Goal: Task Accomplishment & Management: Complete application form

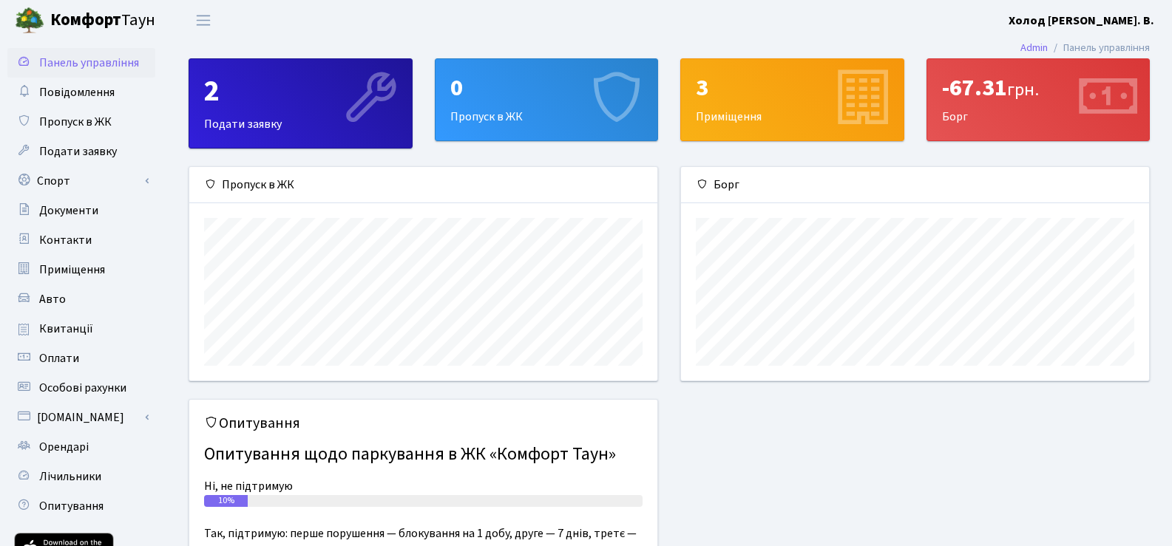
scroll to position [214, 468]
click at [111, 157] on span "Подати заявку" at bounding box center [78, 151] width 78 height 16
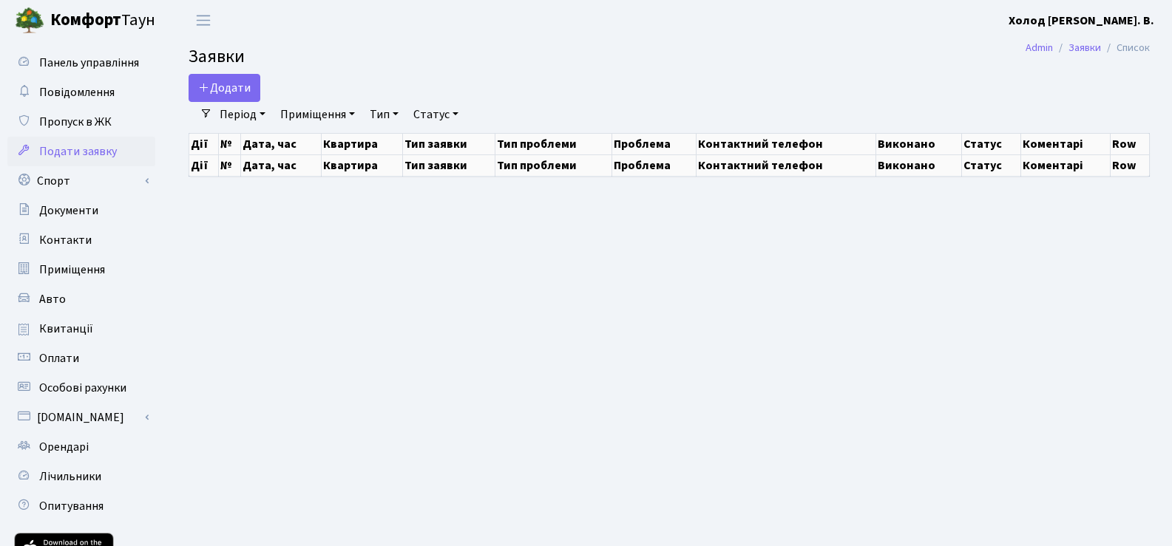
select select "25"
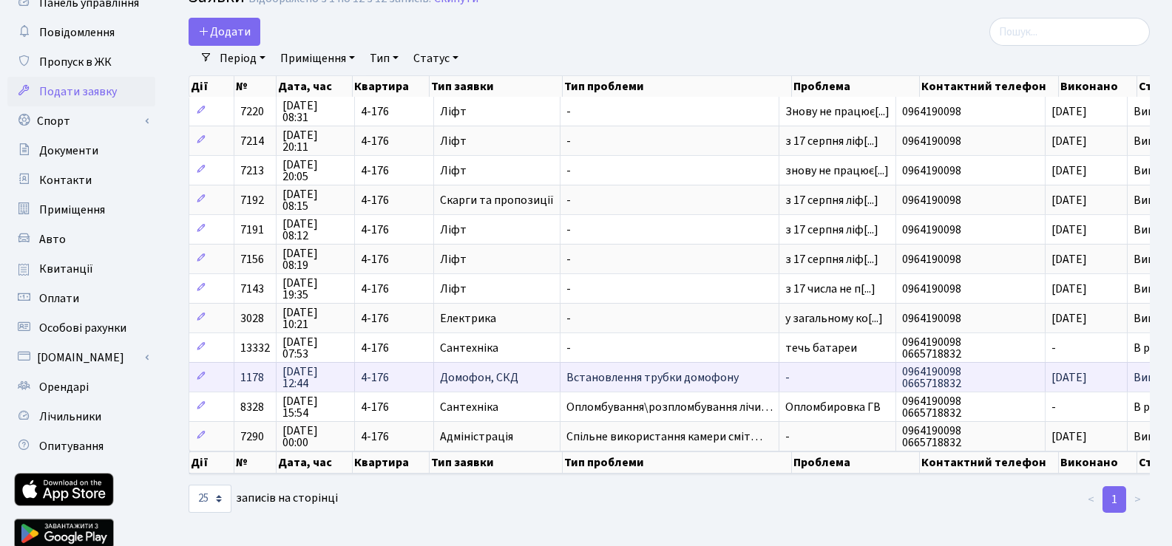
scroll to position [61, 0]
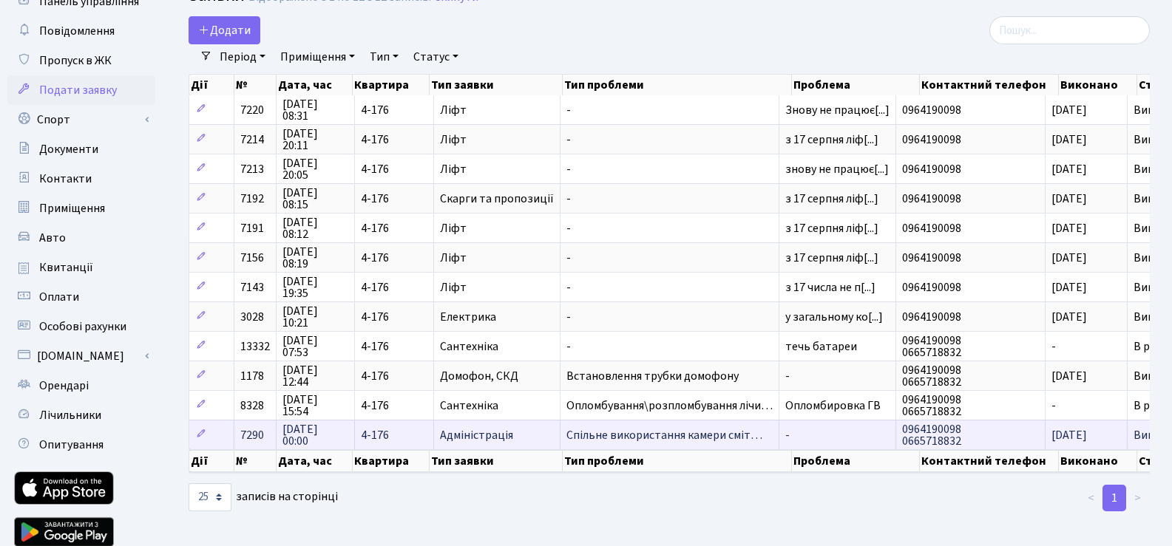
click at [674, 441] on span "Спільне використання камери сміт…" at bounding box center [669, 436] width 206 height 12
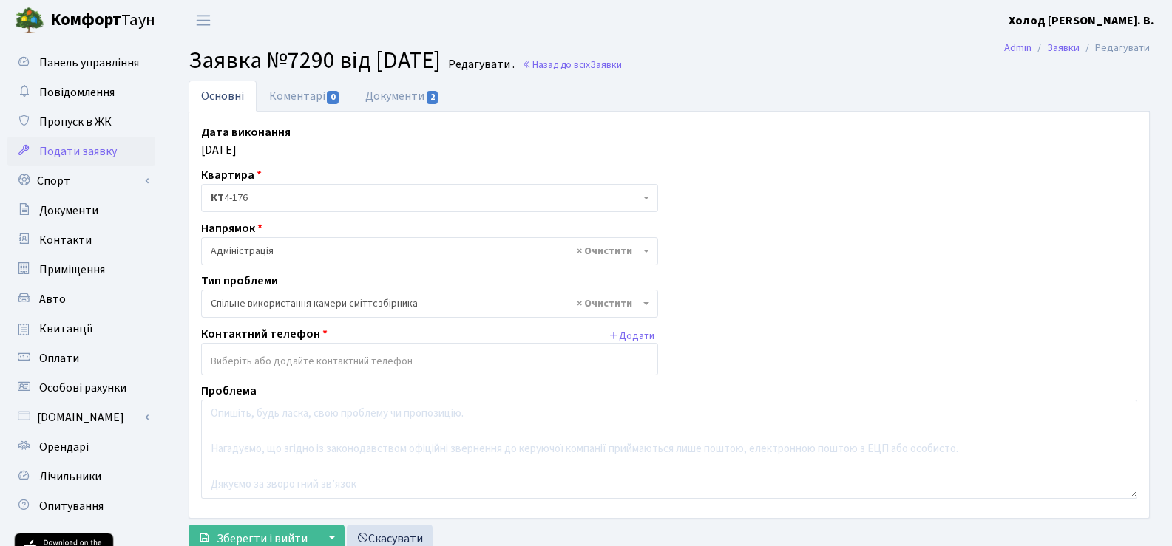
select select "34"
click at [371, 98] on link "Документи 2" at bounding box center [402, 96] width 99 height 30
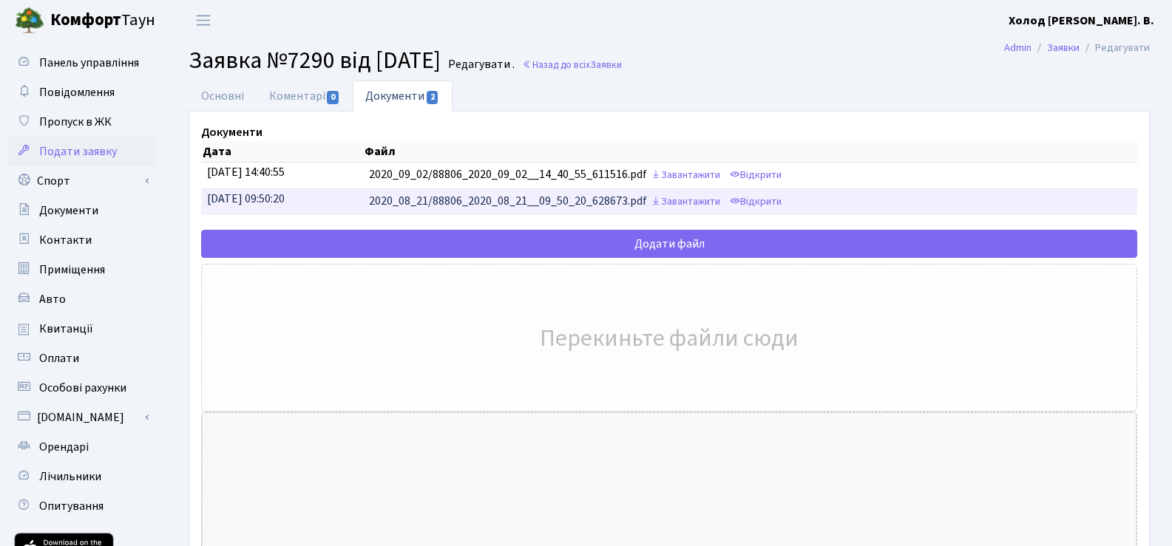
click at [548, 206] on td "2020_08_21/88806_2020_08_21__09_50_20_628673.pdf Завантажити Відкрити" at bounding box center [750, 202] width 774 height 27
drag, startPoint x: 548, startPoint y: 206, endPoint x: 786, endPoint y: 205, distance: 238.1
click at [786, 205] on td "2020_08_21/88806_2020_08_21__09_50_20_628673.pdf Завантажити Відкрити" at bounding box center [750, 202] width 774 height 27
click at [785, 205] on link "Відкрити" at bounding box center [755, 202] width 59 height 23
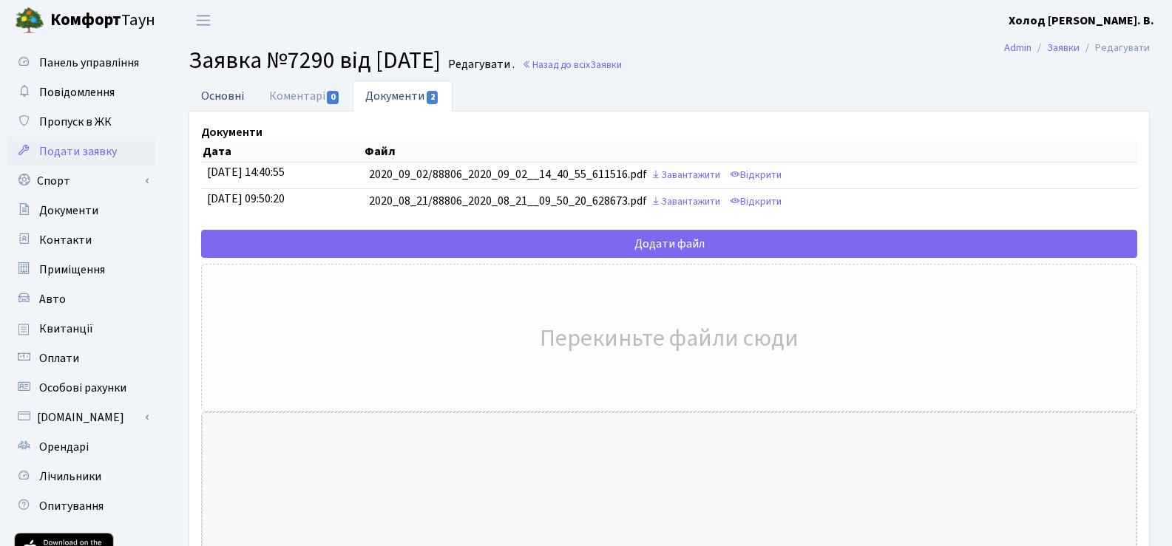
click at [226, 94] on link "Основні" at bounding box center [223, 96] width 68 height 30
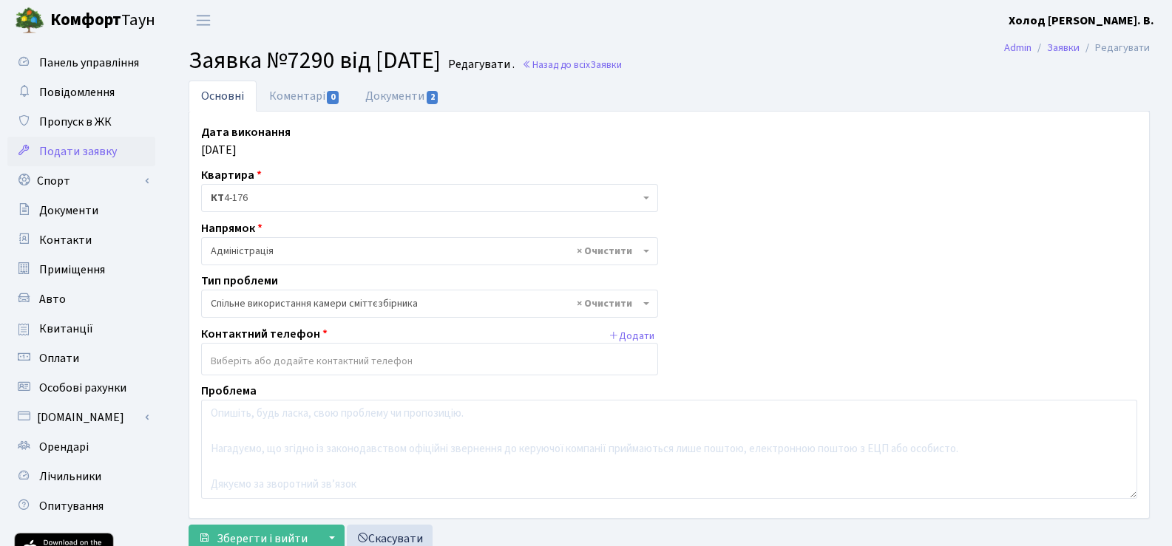
click at [67, 151] on span "Подати заявку" at bounding box center [78, 151] width 78 height 16
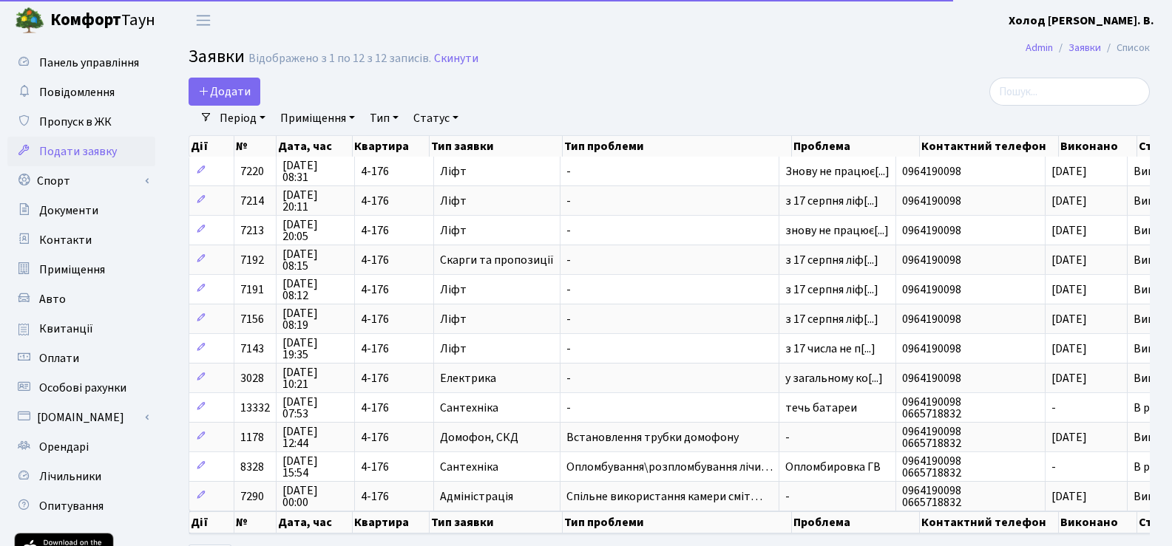
select select "25"
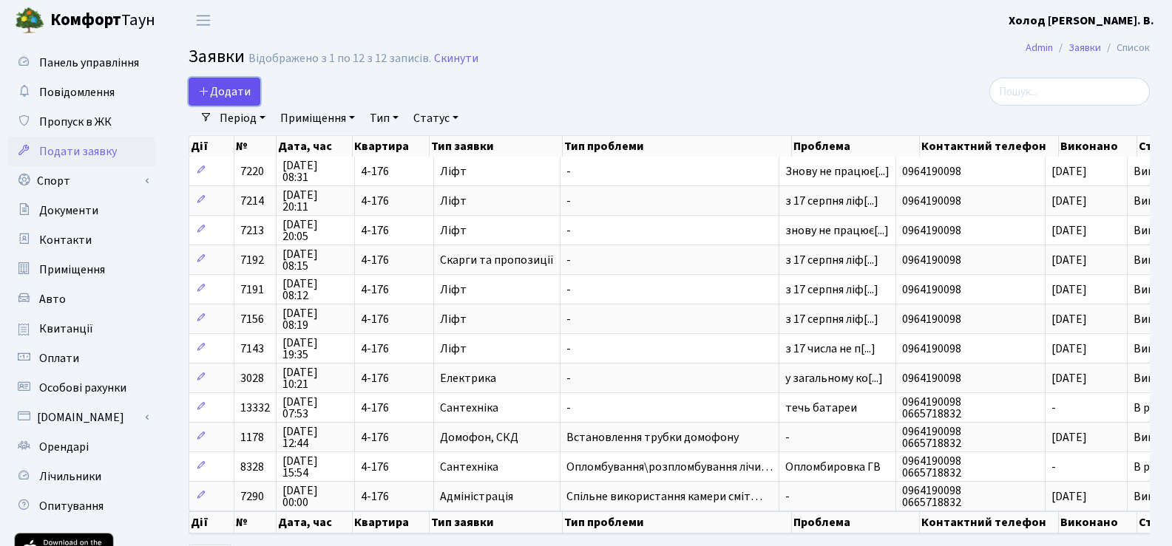
click at [227, 96] on span "Додати" at bounding box center [224, 92] width 53 height 16
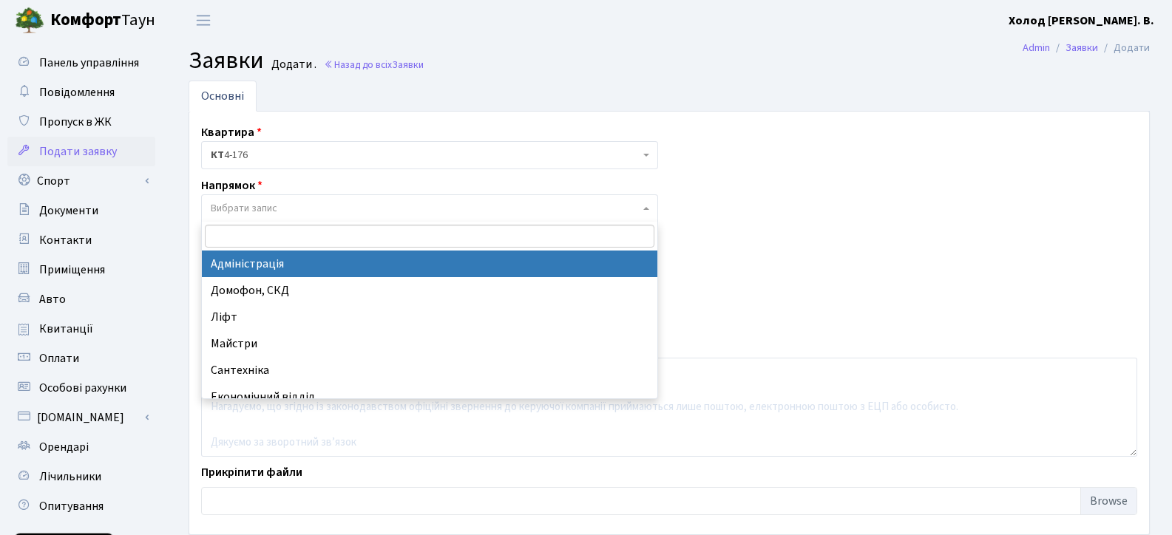
click at [239, 205] on span "Вибрати запис" at bounding box center [244, 208] width 67 height 15
select select "5"
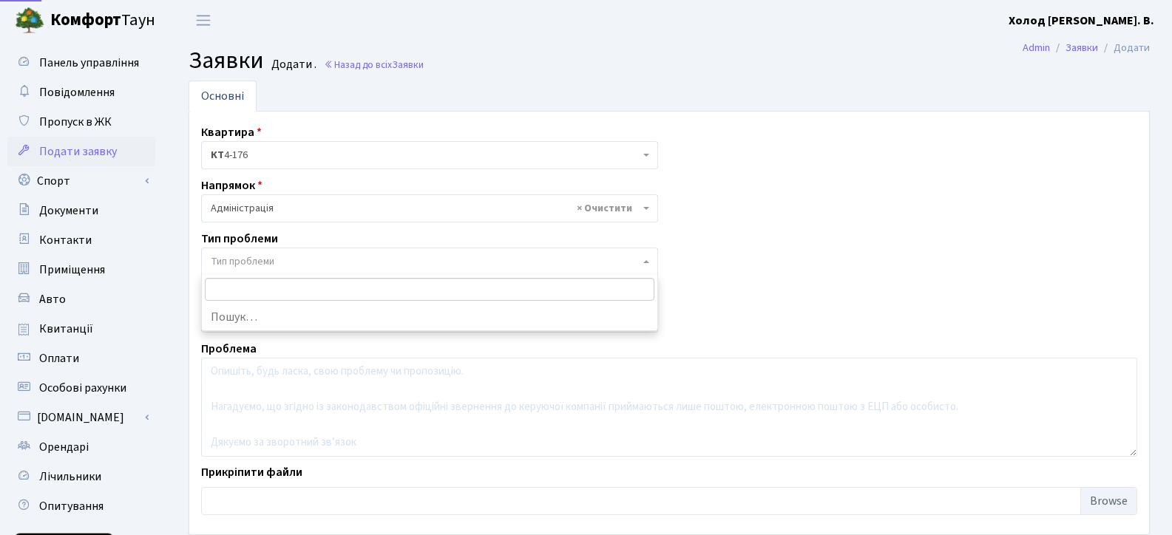
click at [236, 269] on span "Тип проблеми" at bounding box center [429, 262] width 457 height 28
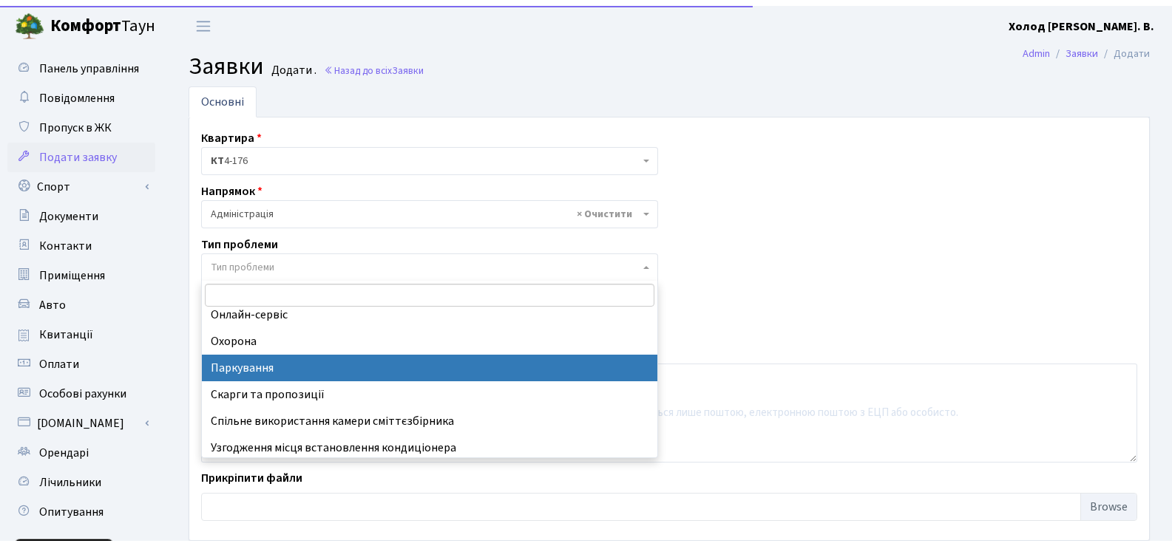
scroll to position [145, 0]
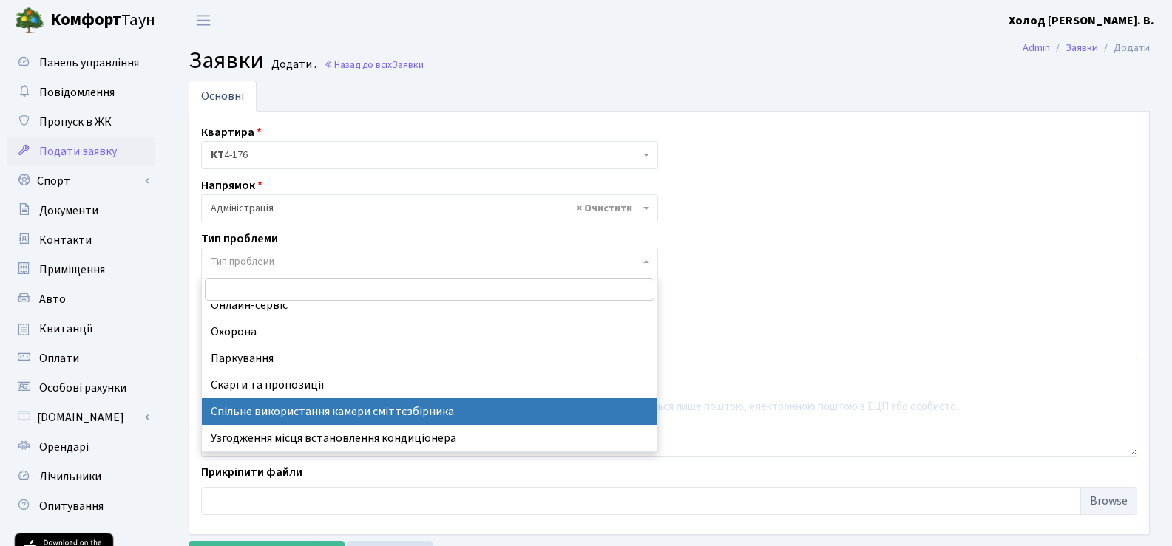
select select "34"
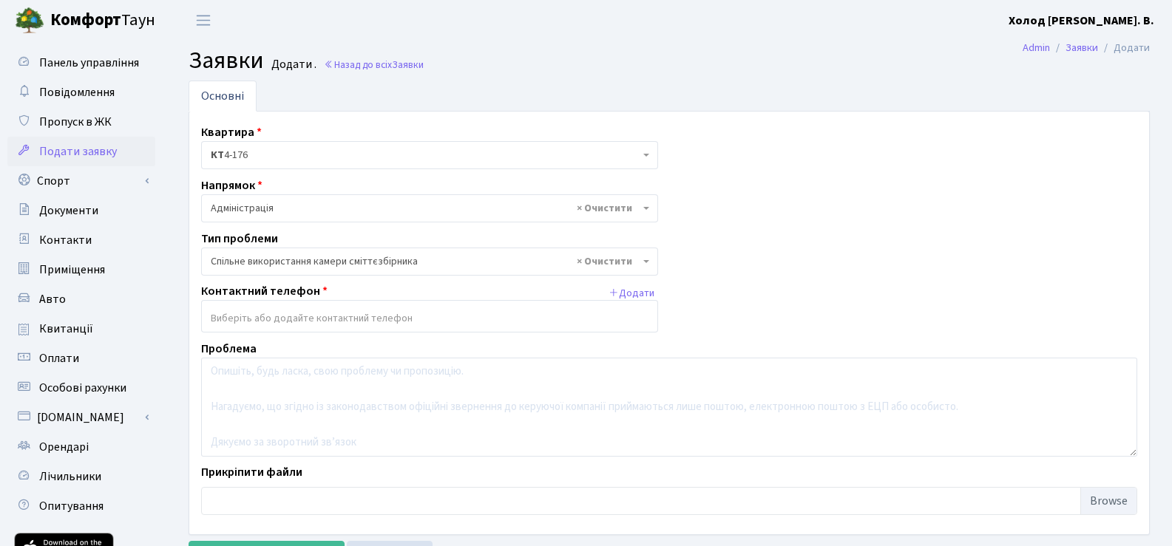
click at [353, 325] on input "search" at bounding box center [429, 318] width 455 height 27
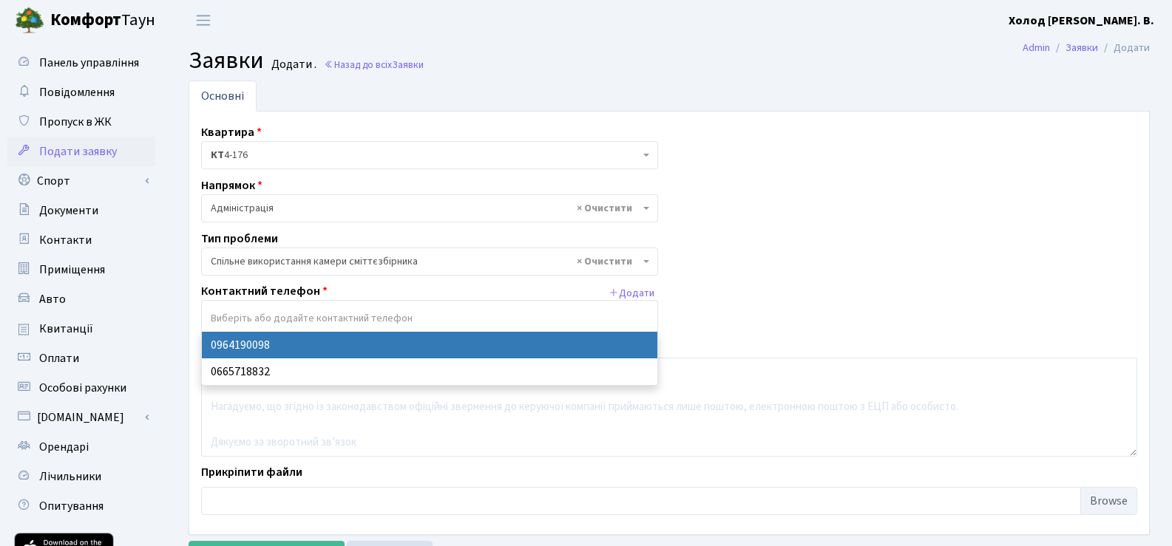
select select "56051"
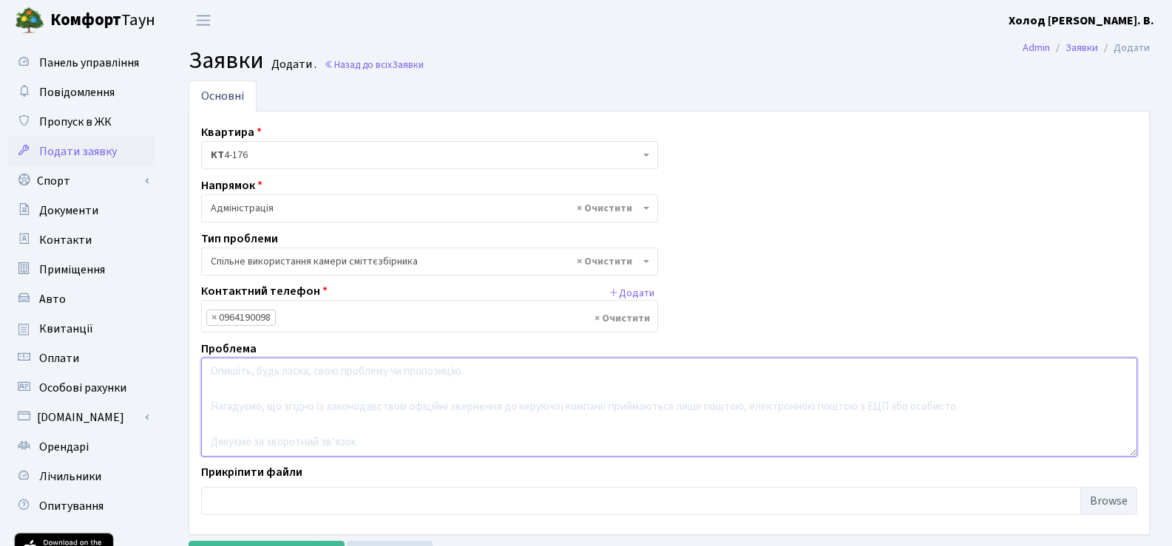
click at [293, 371] on textarea at bounding box center [669, 407] width 936 height 99
type textarea "G"
type textarea "Прошу повідомити"
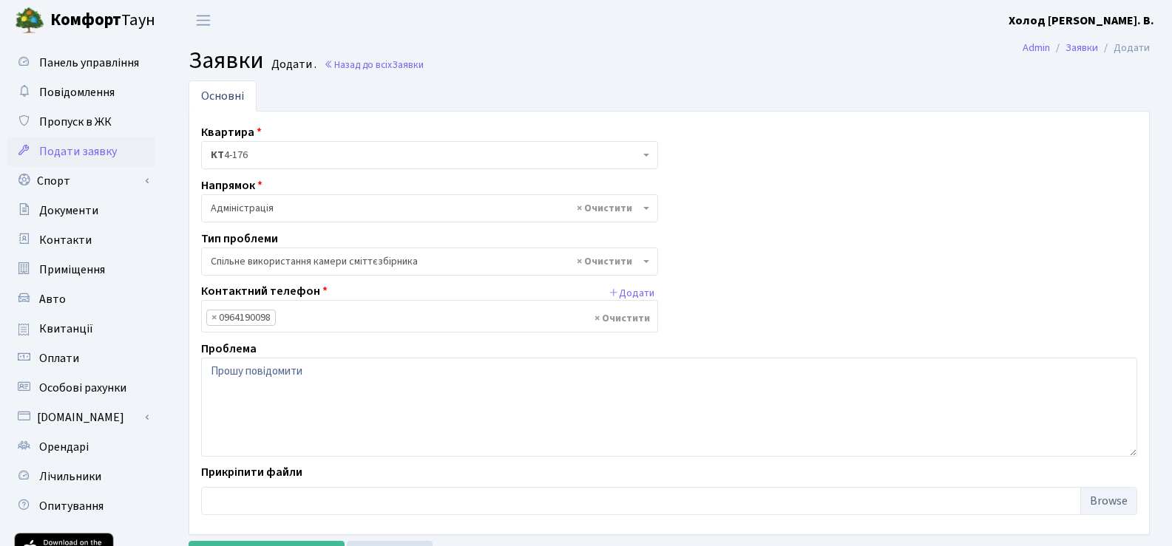
click at [75, 149] on span "Подати заявку" at bounding box center [78, 151] width 78 height 16
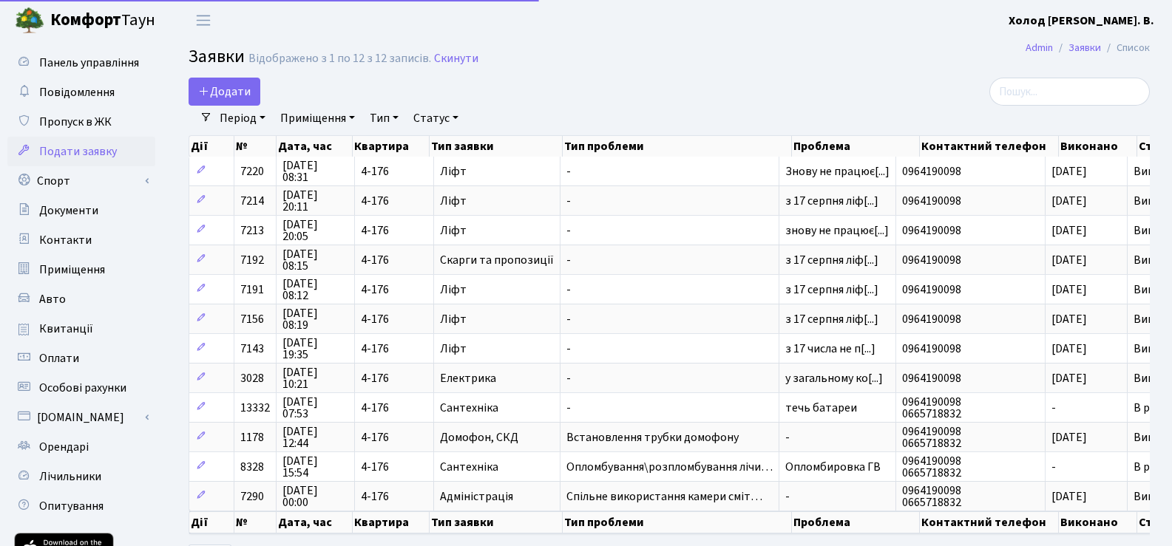
select select "25"
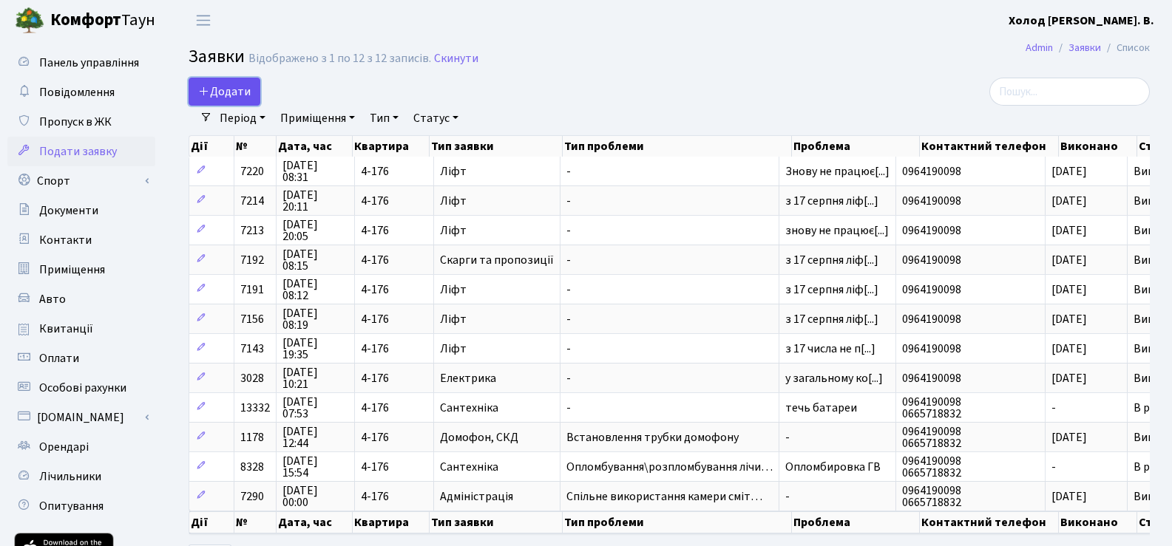
click at [223, 88] on span "Додати" at bounding box center [224, 92] width 53 height 16
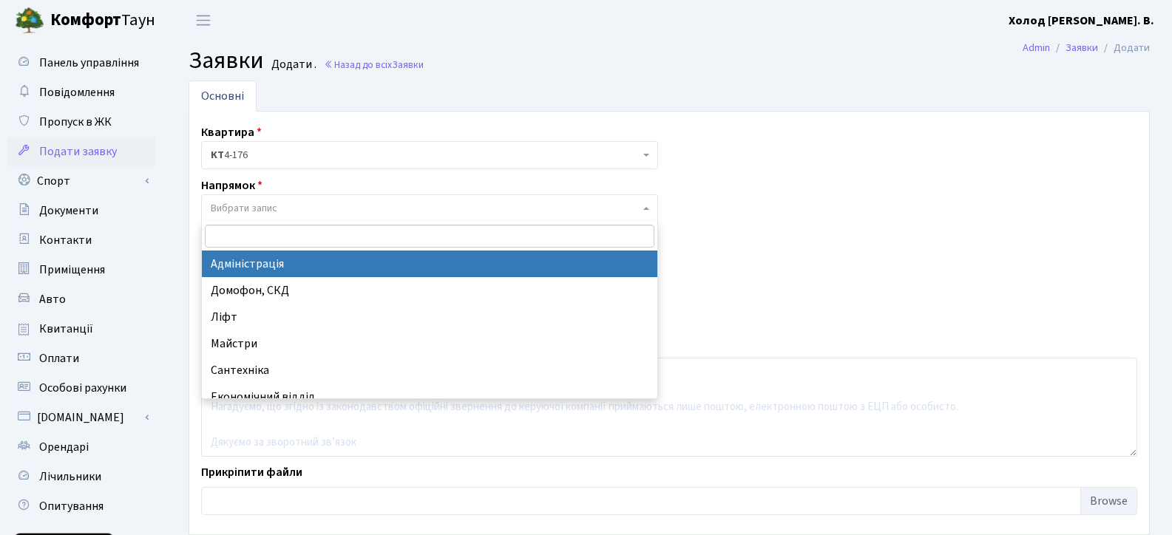
click at [226, 209] on span "Вибрати запис" at bounding box center [244, 208] width 67 height 15
select select "5"
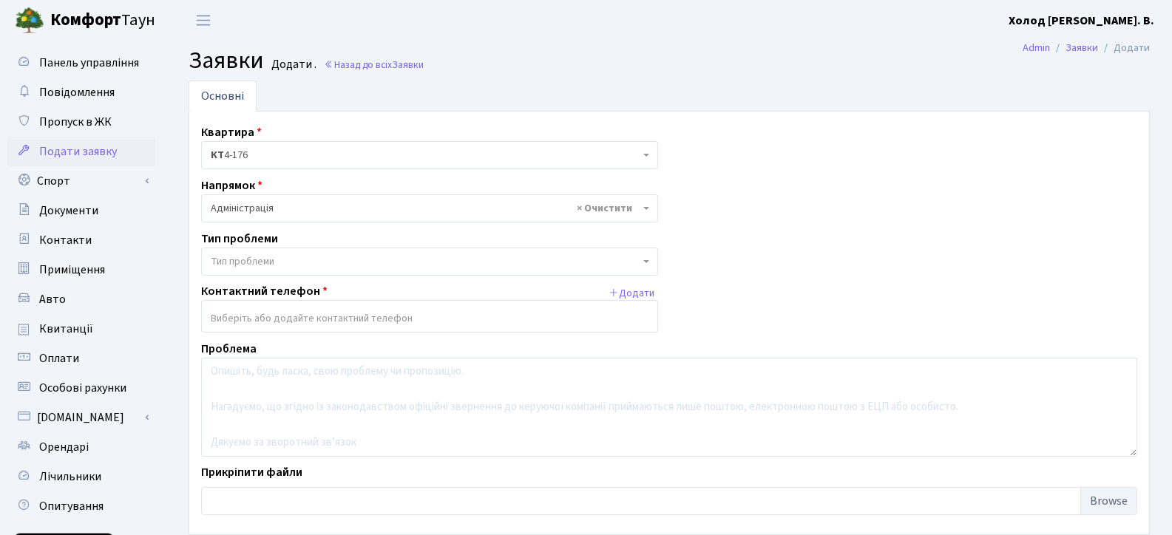
click at [228, 268] on span "Тип проблеми" at bounding box center [243, 261] width 64 height 15
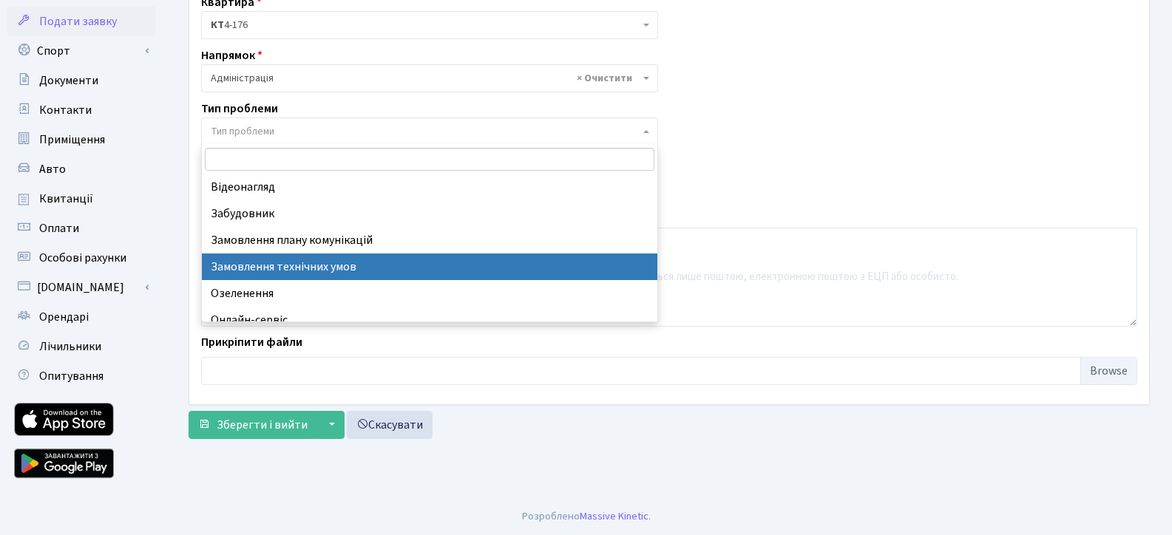
scroll to position [145, 0]
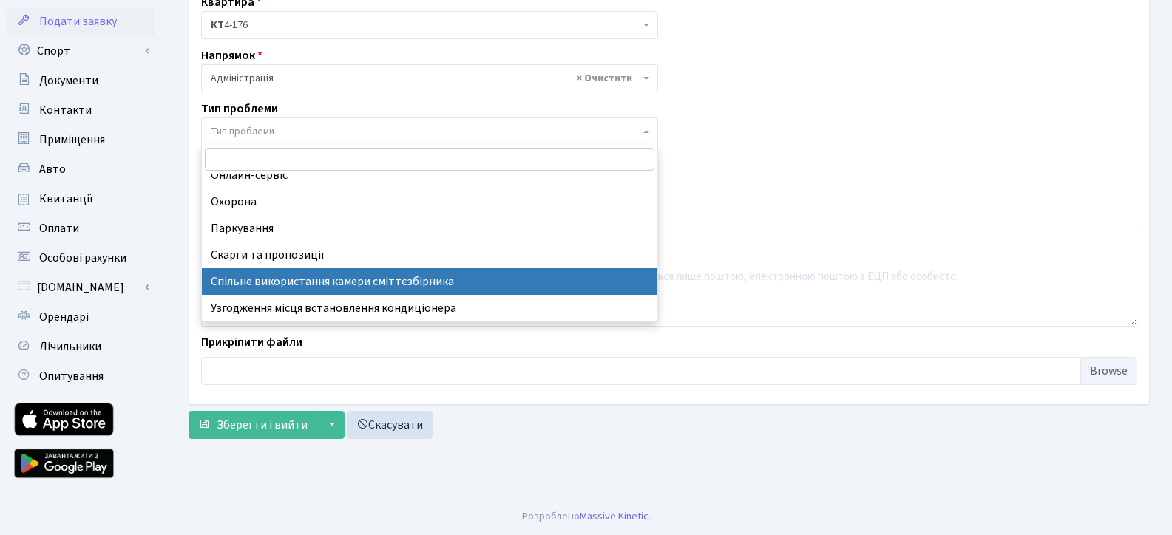
select select "34"
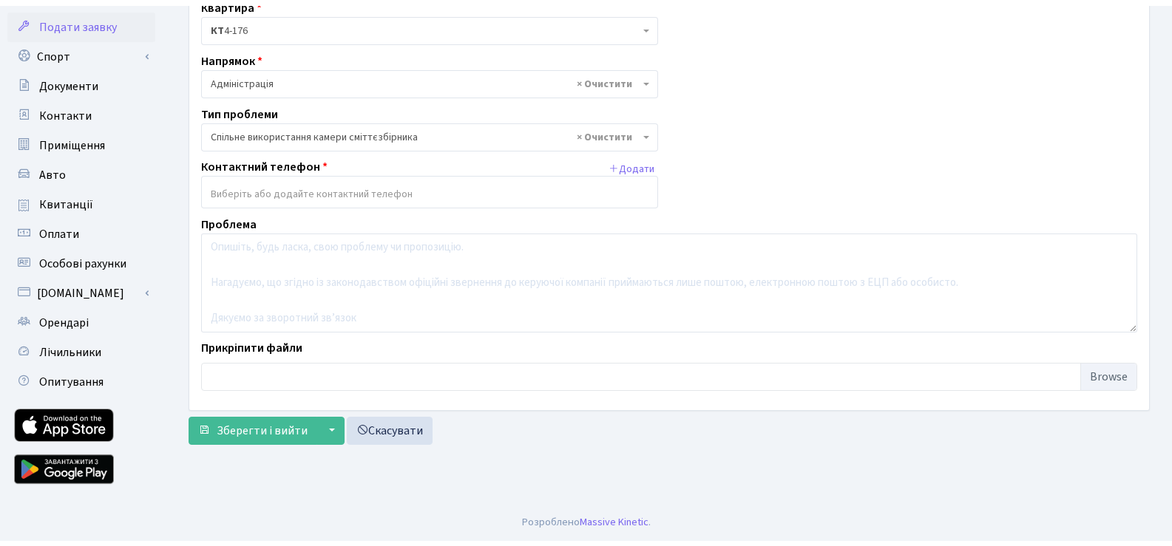
scroll to position [119, 0]
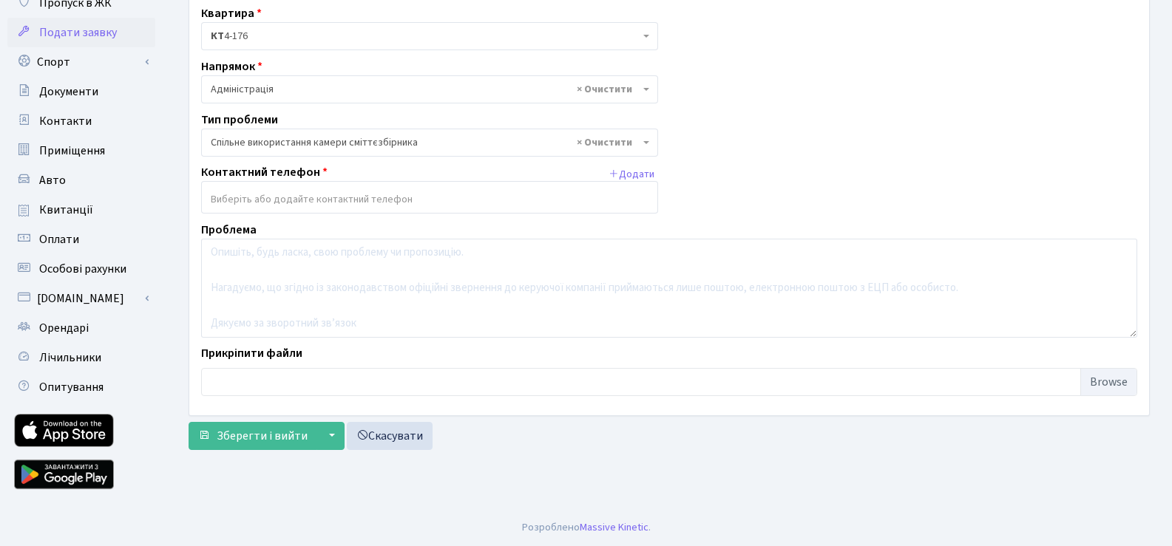
click at [265, 186] on span at bounding box center [429, 197] width 457 height 33
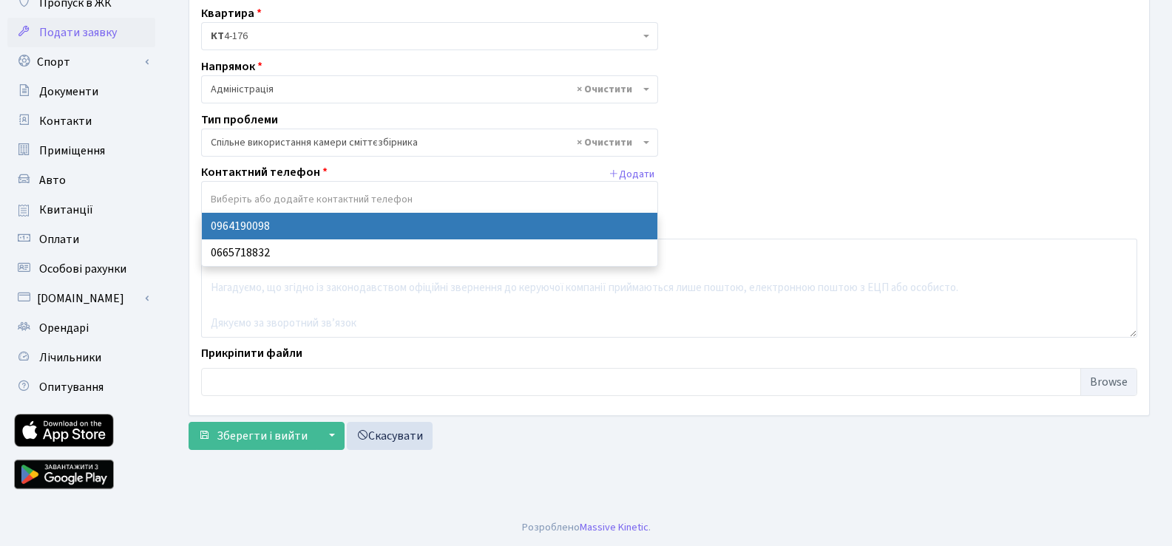
select select "56051"
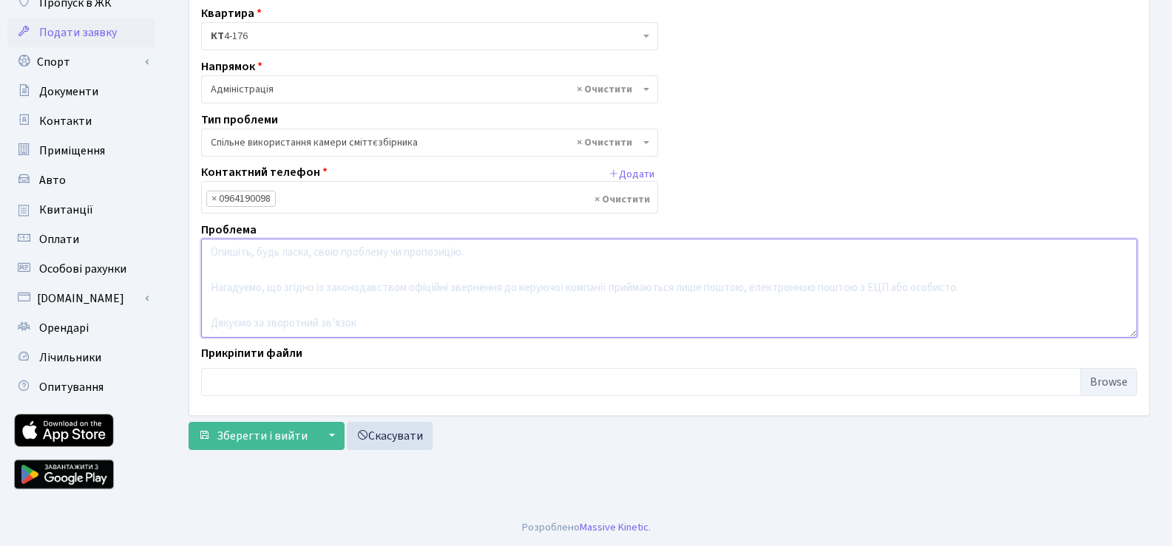
click at [233, 285] on textarea at bounding box center [669, 288] width 936 height 99
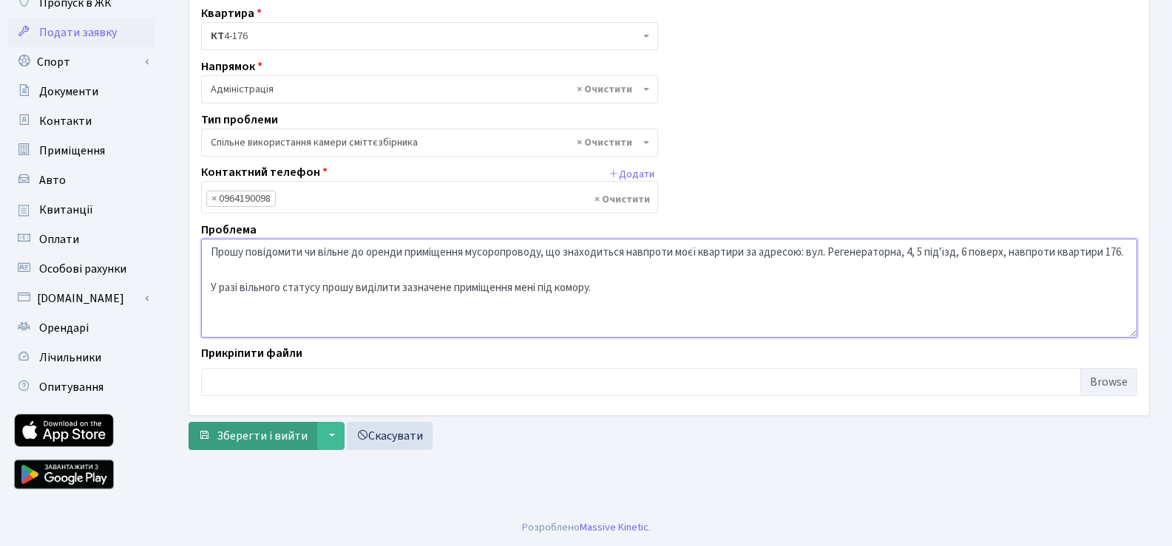
type textarea "Прошу повідомити чи вільне до оренди приміщення мусоропроводу, що знаходиться н…"
click at [285, 441] on span "Зберегти і вийти" at bounding box center [262, 436] width 91 height 16
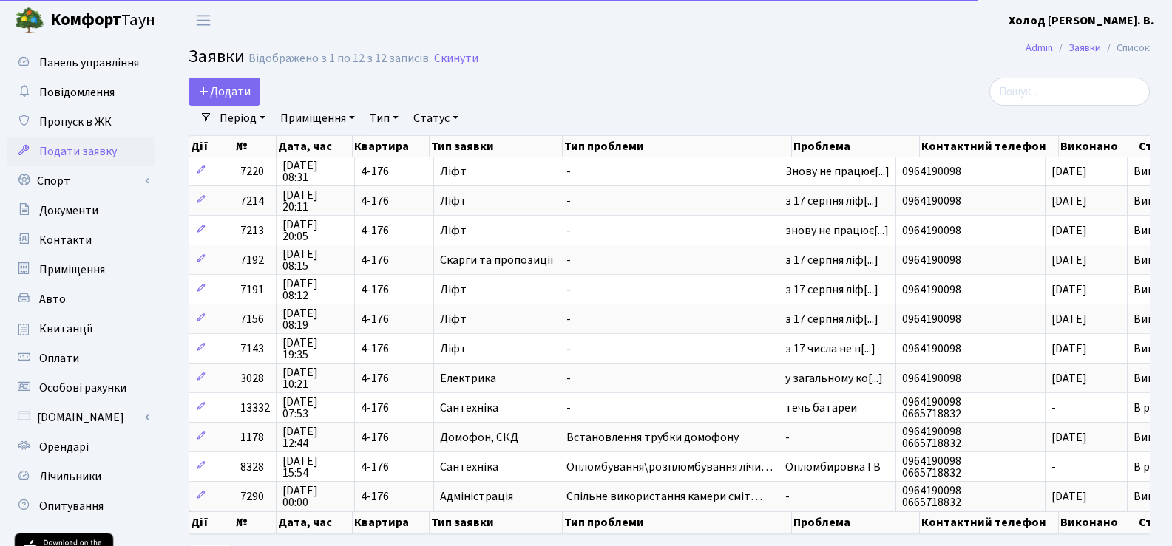
select select "25"
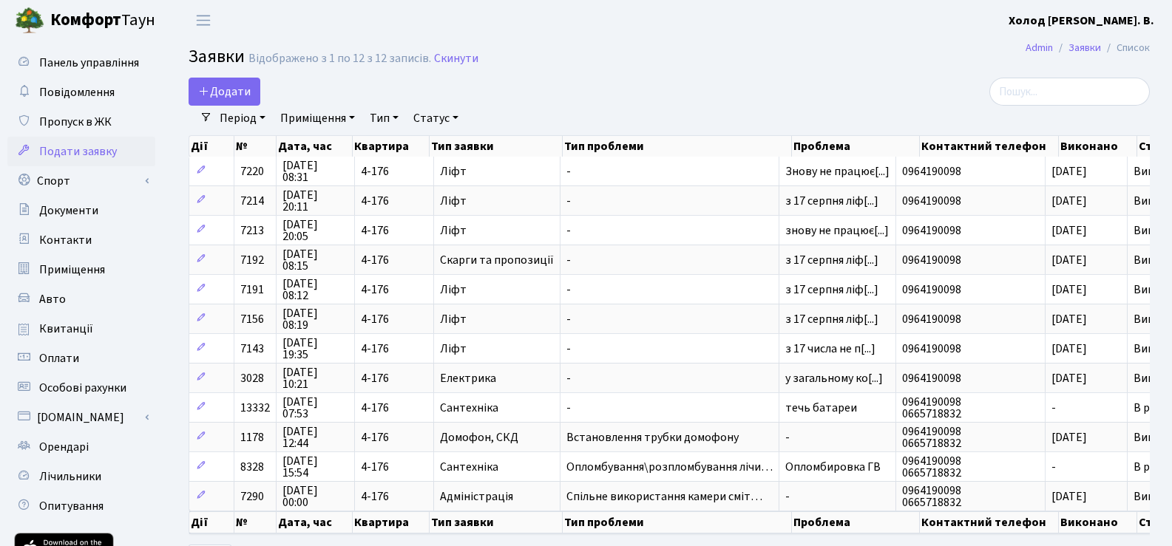
scroll to position [1, 0]
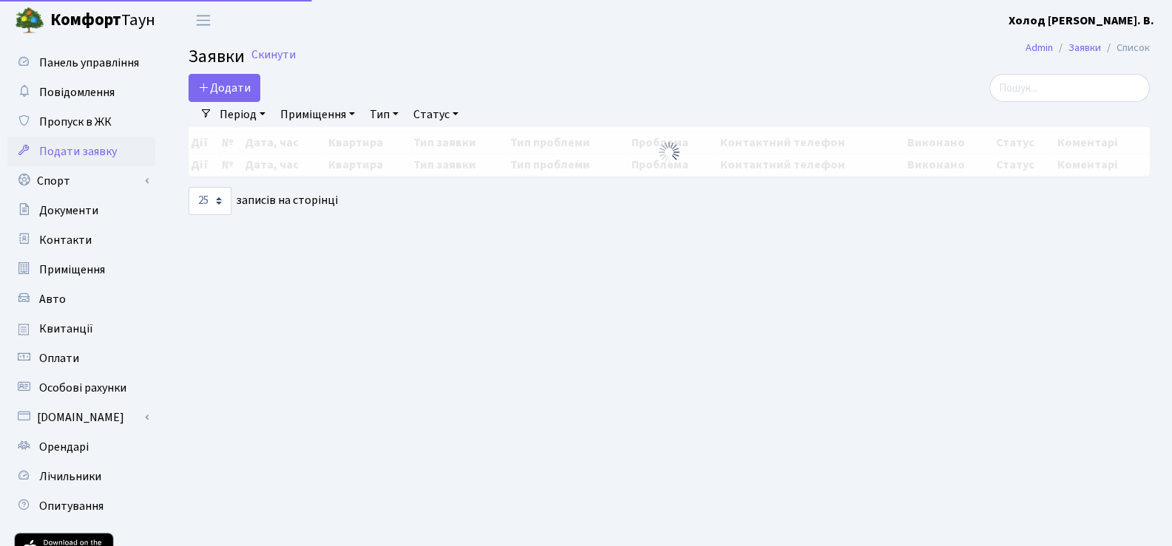
select select "25"
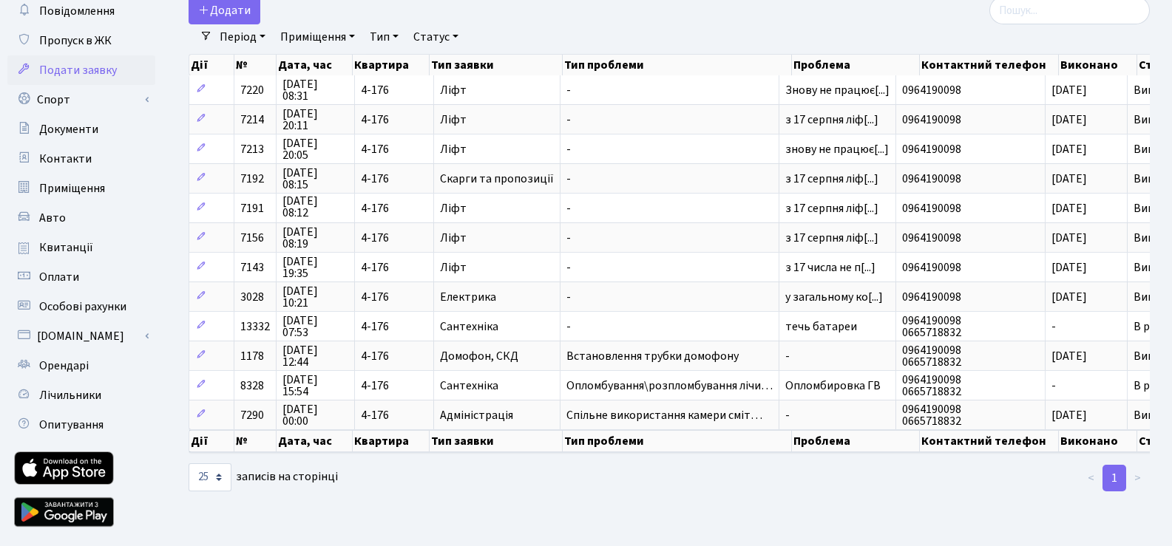
scroll to position [119, 0]
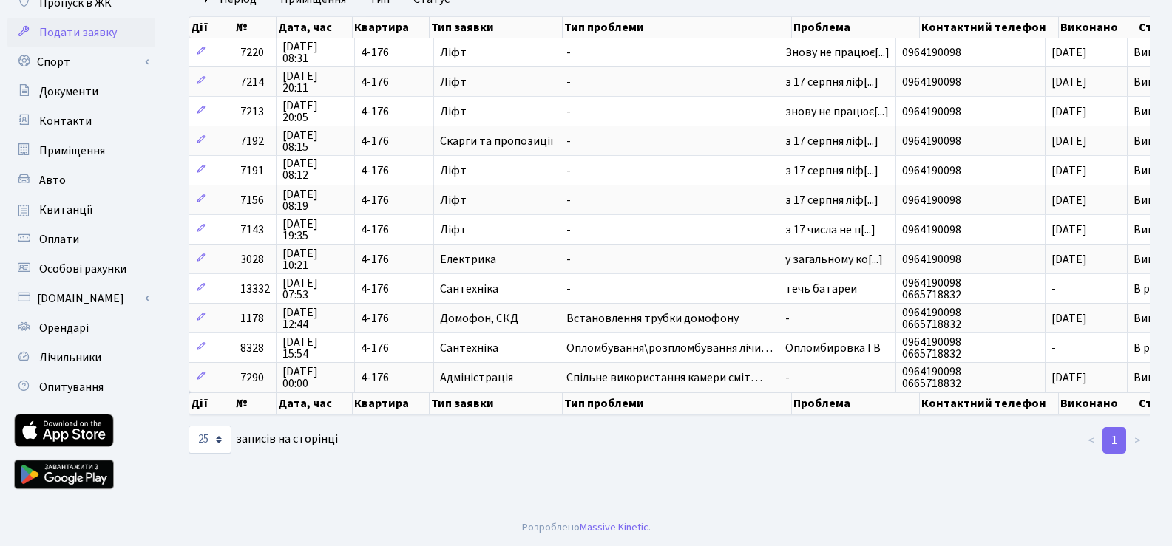
click at [1120, 451] on link "1" at bounding box center [1115, 440] width 24 height 27
click at [1134, 454] on li ">" at bounding box center [1138, 440] width 24 height 27
click at [1096, 450] on li "<" at bounding box center [1091, 440] width 24 height 27
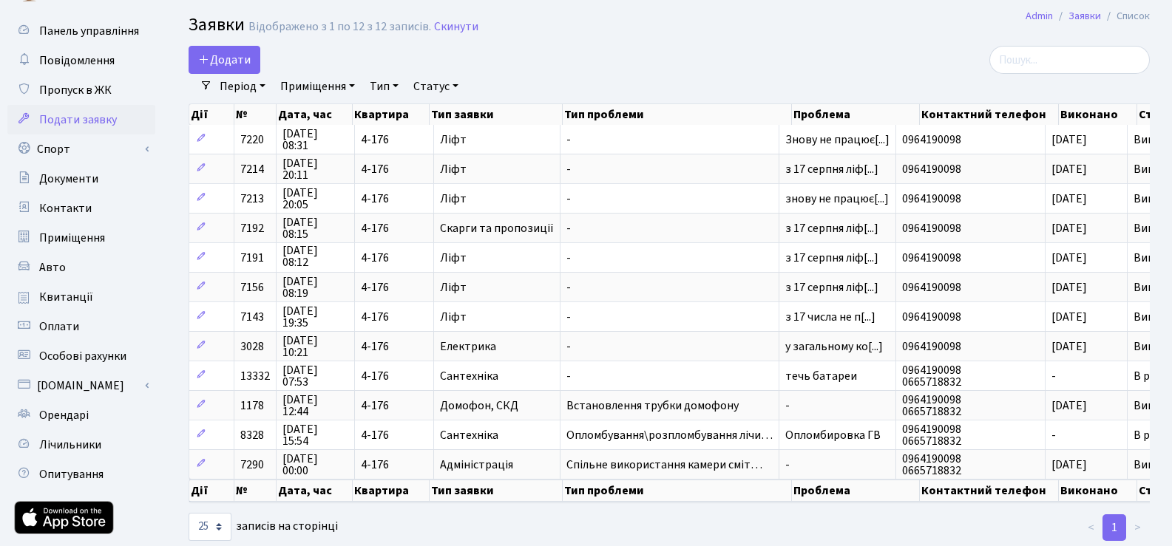
scroll to position [38, 0]
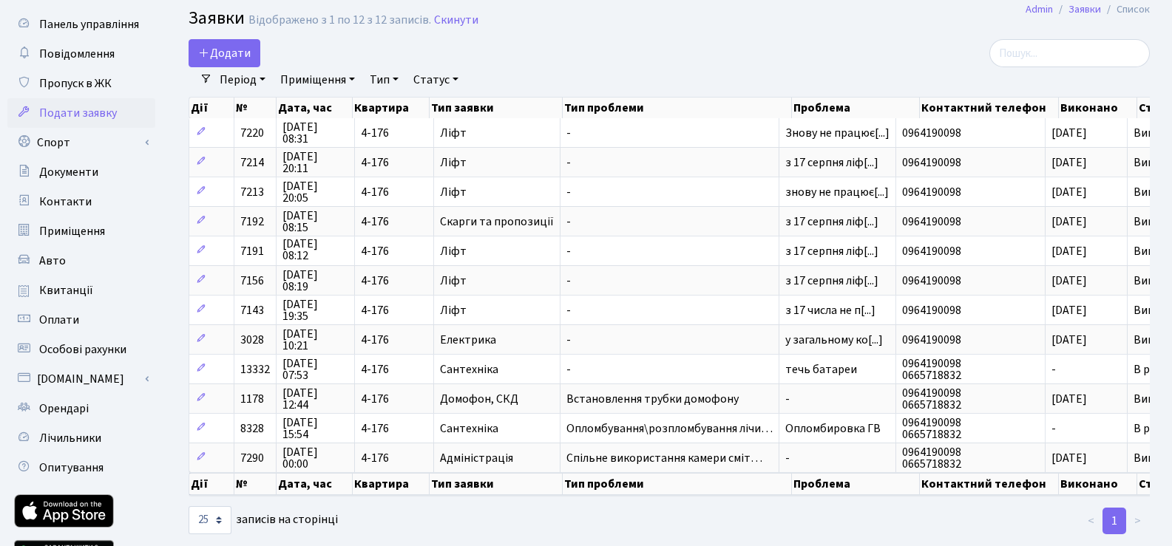
click at [327, 87] on link "Приміщення" at bounding box center [317, 79] width 87 height 25
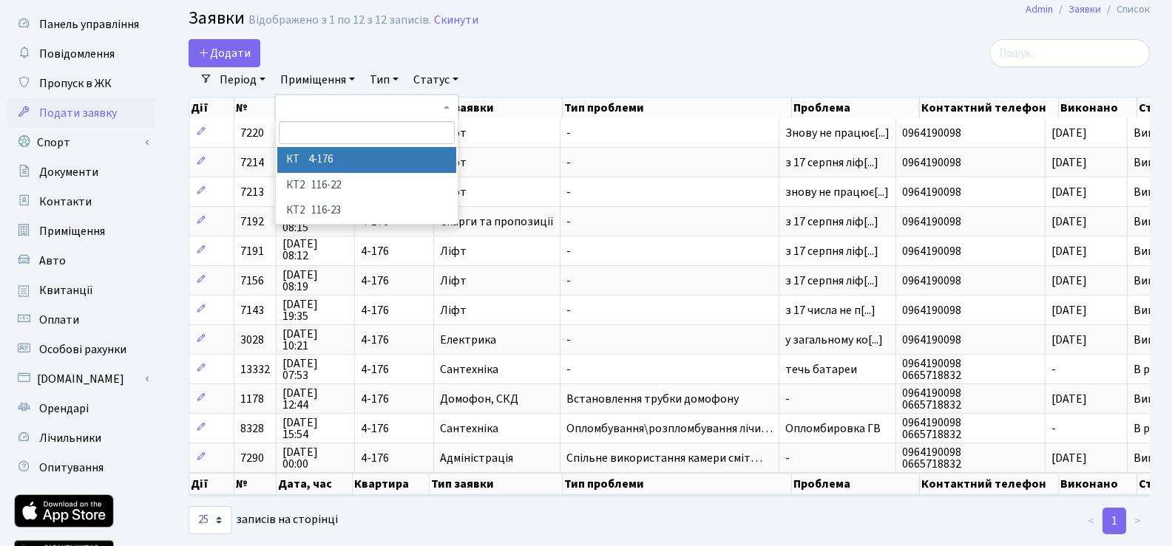
click at [315, 155] on li "КТ 4-176" at bounding box center [366, 160] width 179 height 26
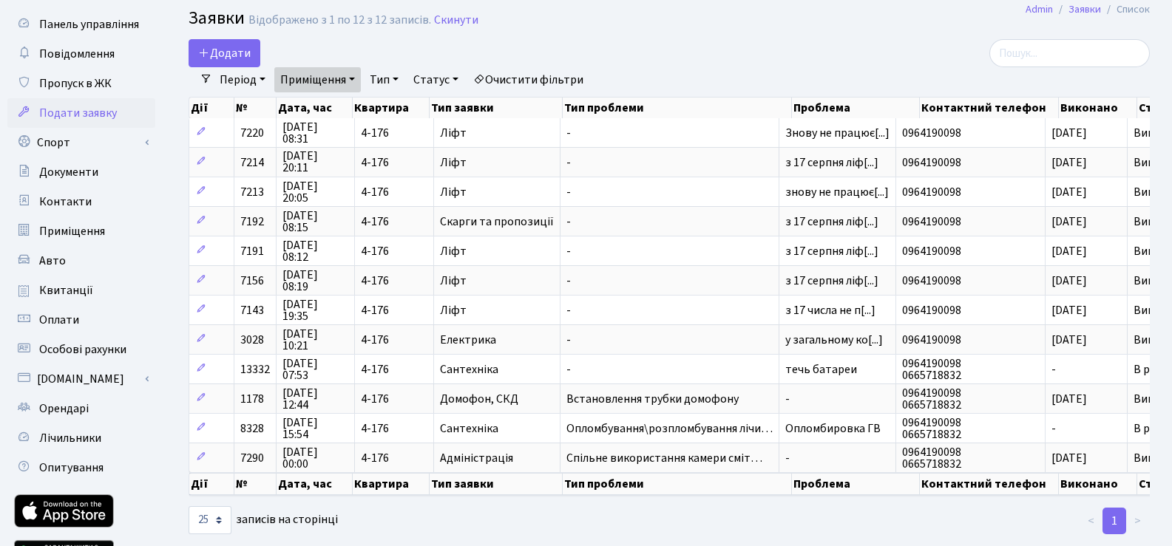
scroll to position [1, 0]
click at [345, 84] on link "Приміщення" at bounding box center [317, 79] width 87 height 25
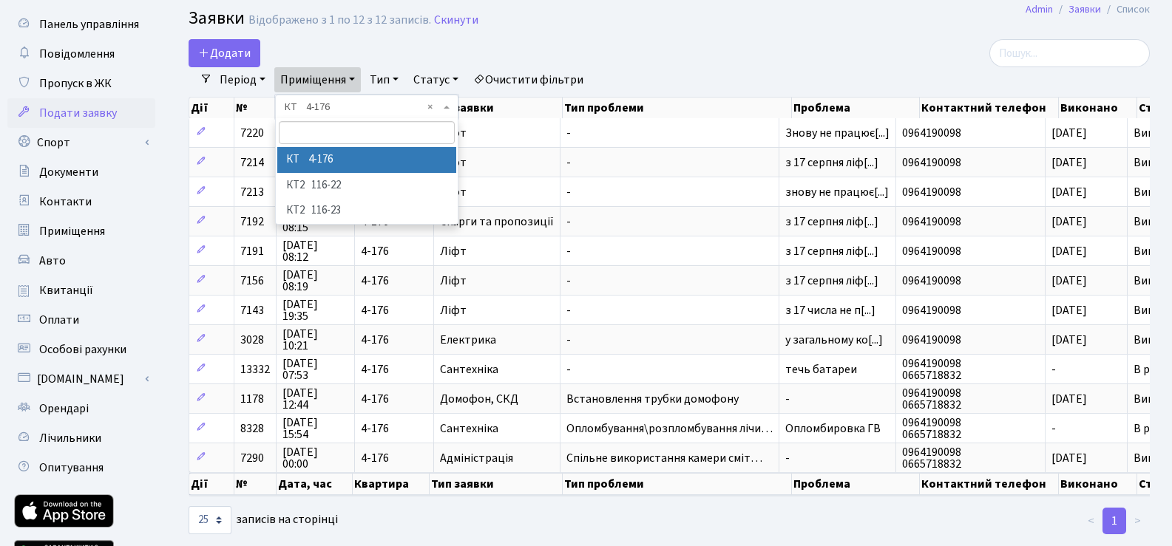
click at [260, 82] on link "Період" at bounding box center [243, 79] width 58 height 25
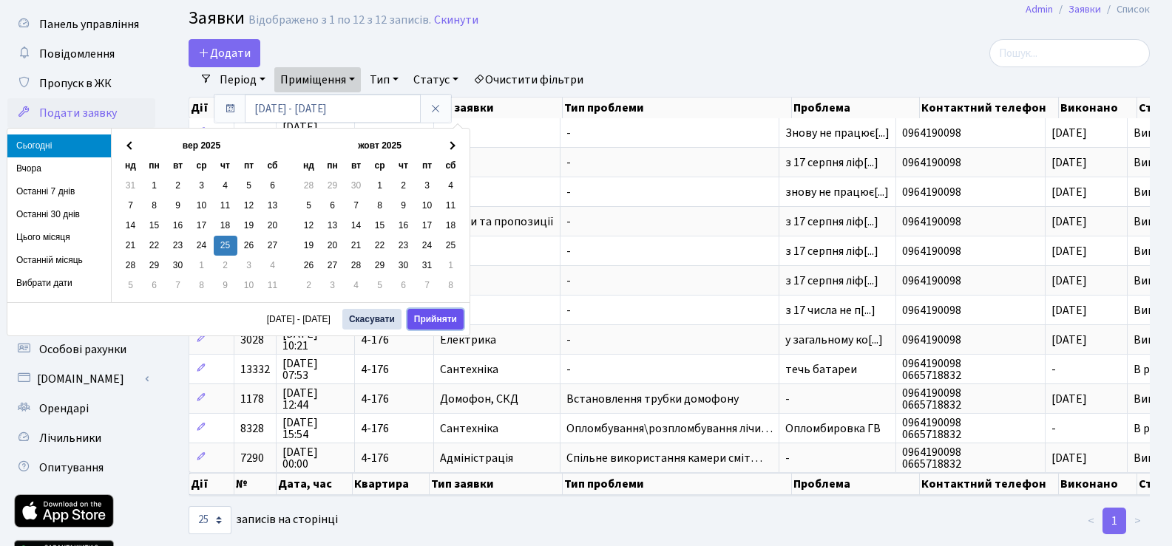
click at [433, 315] on button "Прийняти" at bounding box center [435, 319] width 56 height 21
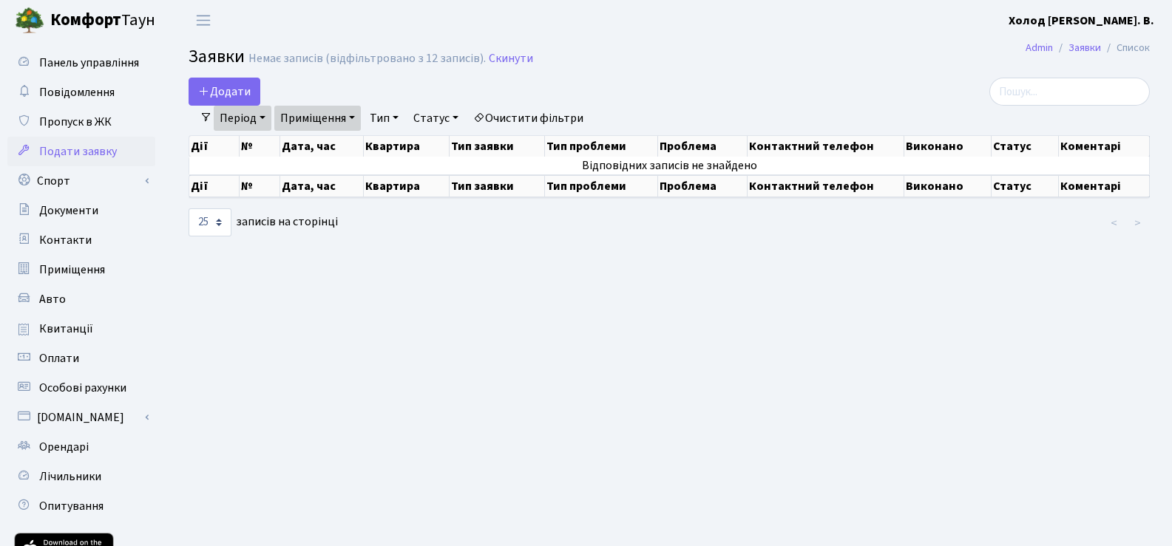
scroll to position [2, 0]
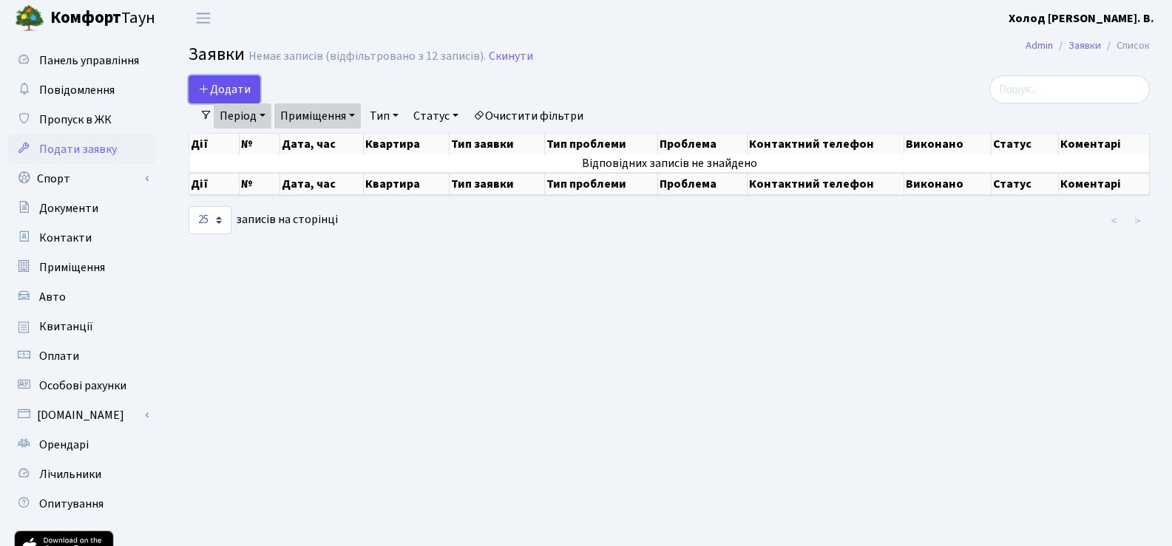
click at [216, 92] on span "Додати" at bounding box center [224, 89] width 53 height 16
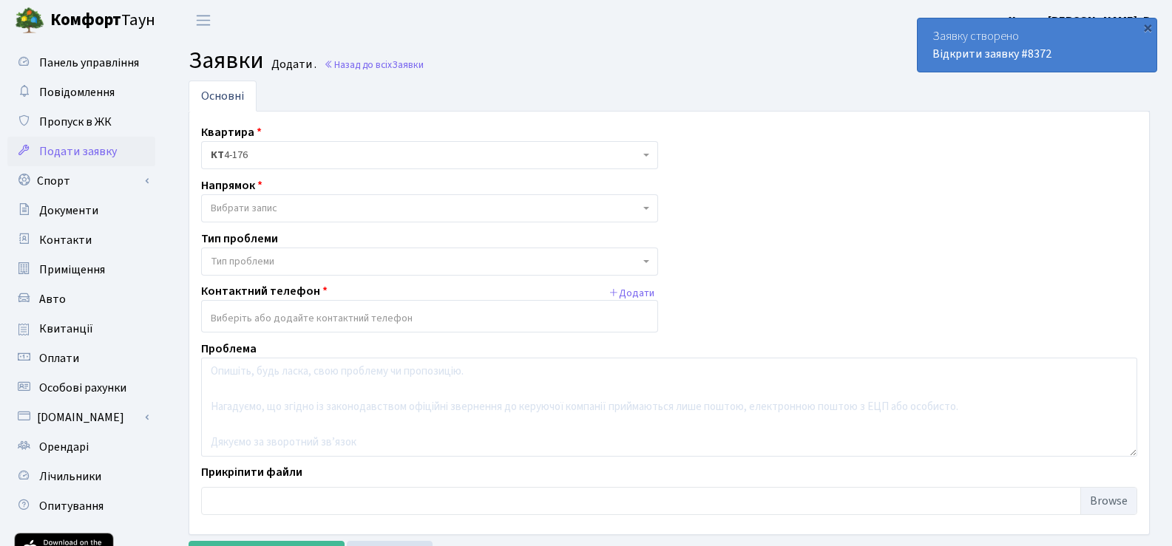
click at [72, 145] on span "Подати заявку" at bounding box center [78, 151] width 78 height 16
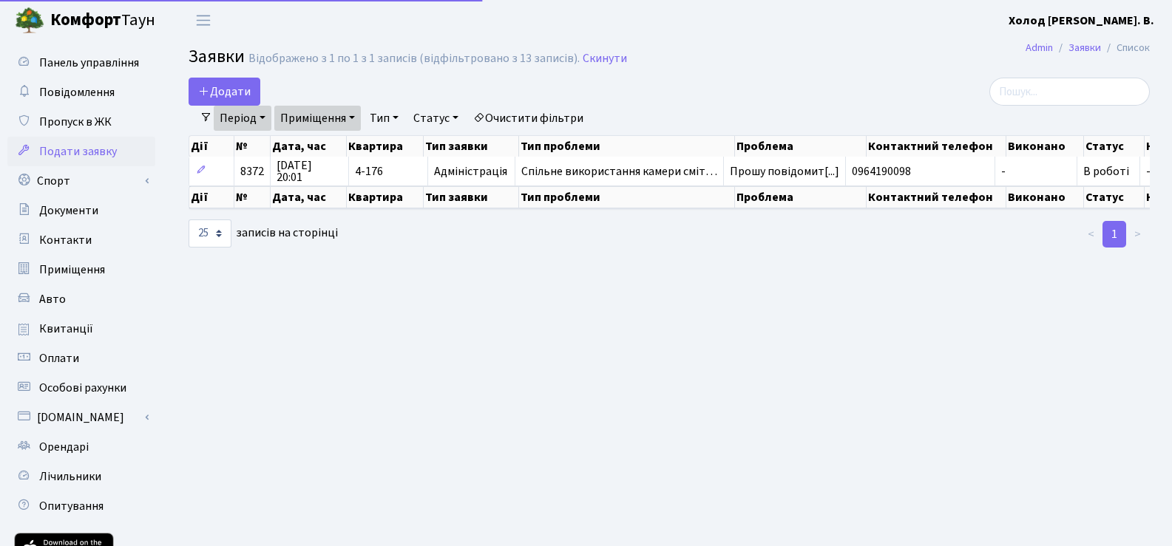
select select "25"
click at [570, 115] on link "Очистити фільтри" at bounding box center [528, 118] width 122 height 25
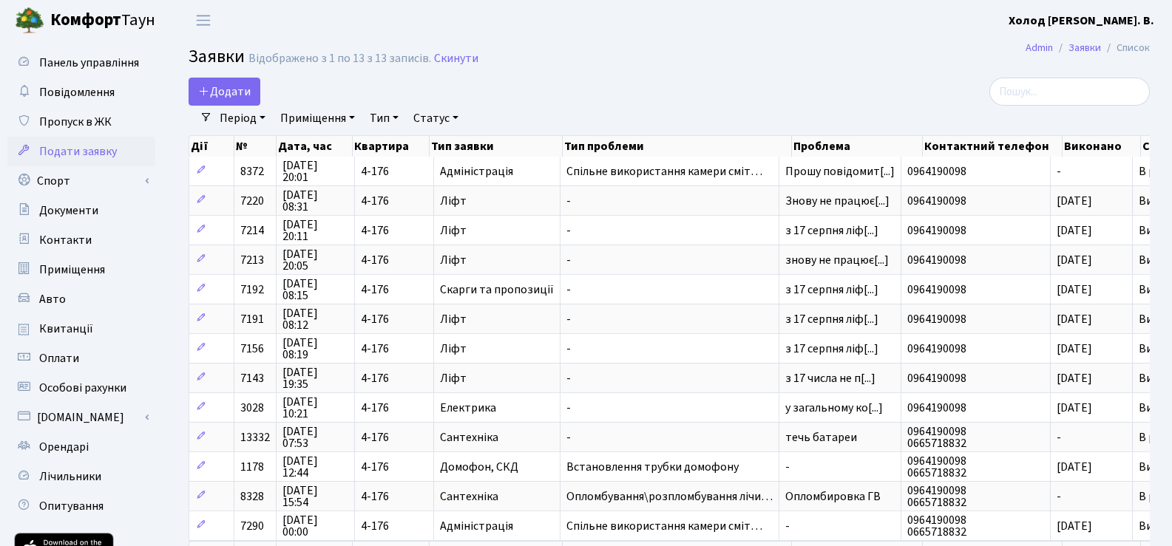
click at [1132, 24] on b "Холод [PERSON_NAME]. В." at bounding box center [1082, 21] width 146 height 16
click at [1083, 81] on link "Вийти" at bounding box center [1079, 81] width 147 height 23
